Goal: Find contact information: Find contact information

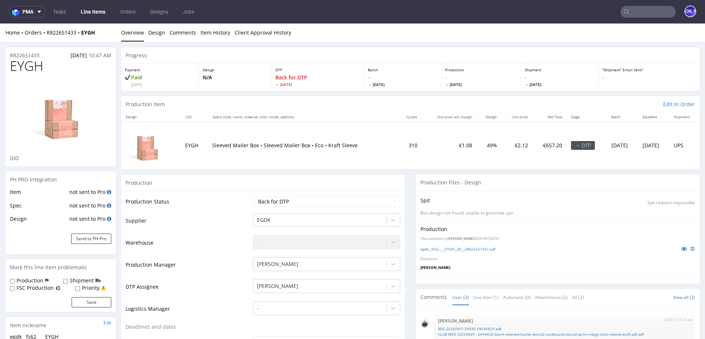
click at [190, 145] on td "EYGH" at bounding box center [194, 145] width 27 height 47
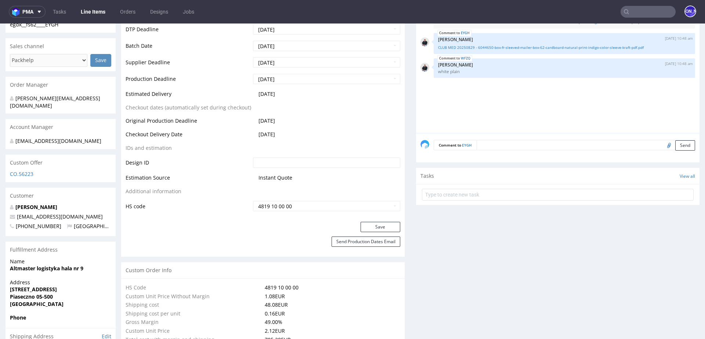
scroll to position [314, 0]
drag, startPoint x: 73, startPoint y: 207, endPoint x: 17, endPoint y: 208, distance: 56.2
click at [17, 211] on p "[EMAIL_ADDRESS][DOMAIN_NAME]" at bounding box center [60, 214] width 101 height 7
copy link "[EMAIL_ADDRESS][DOMAIN_NAME]"
